Goal: Information Seeking & Learning: Learn about a topic

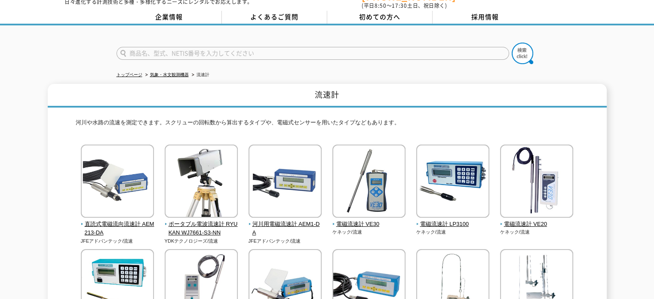
scroll to position [43, 0]
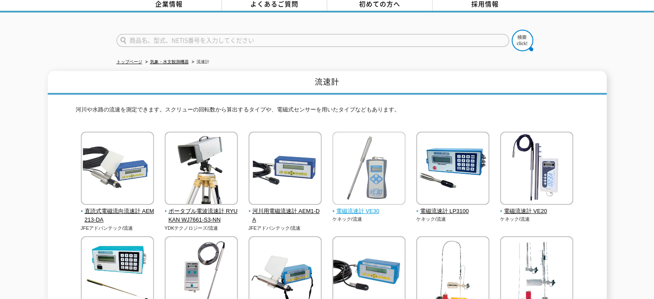
click at [365, 207] on span "電磁流速計 VE30" at bounding box center [370, 211] width 74 height 9
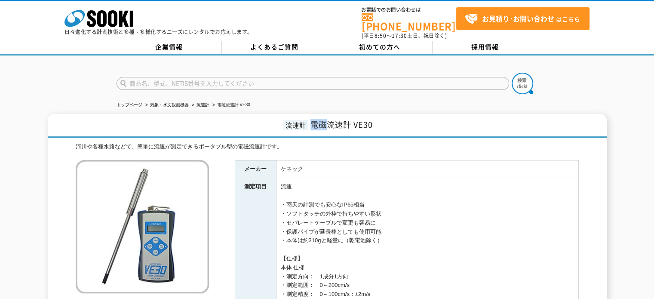
drag, startPoint x: 309, startPoint y: 117, endPoint x: 327, endPoint y: 117, distance: 17.2
click at [327, 117] on h1 "流速計 電磁流速計 VE30" at bounding box center [327, 126] width 559 height 24
drag, startPoint x: 315, startPoint y: 115, endPoint x: 351, endPoint y: 119, distance: 36.8
click at [351, 119] on span "電磁流速計 VE30" at bounding box center [342, 125] width 62 height 12
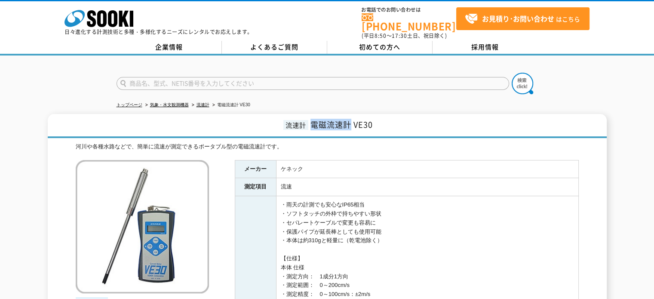
copy span "電磁流速計"
click at [363, 120] on h1 "流速計 電磁流速計 VE30" at bounding box center [327, 126] width 559 height 24
drag, startPoint x: 352, startPoint y: 117, endPoint x: 375, endPoint y: 116, distance: 23.7
click at [375, 116] on h1 "流速計 電磁流速計 VE30" at bounding box center [327, 126] width 559 height 24
copy span "VE30"
